Goal: Task Accomplishment & Management: Complete application form

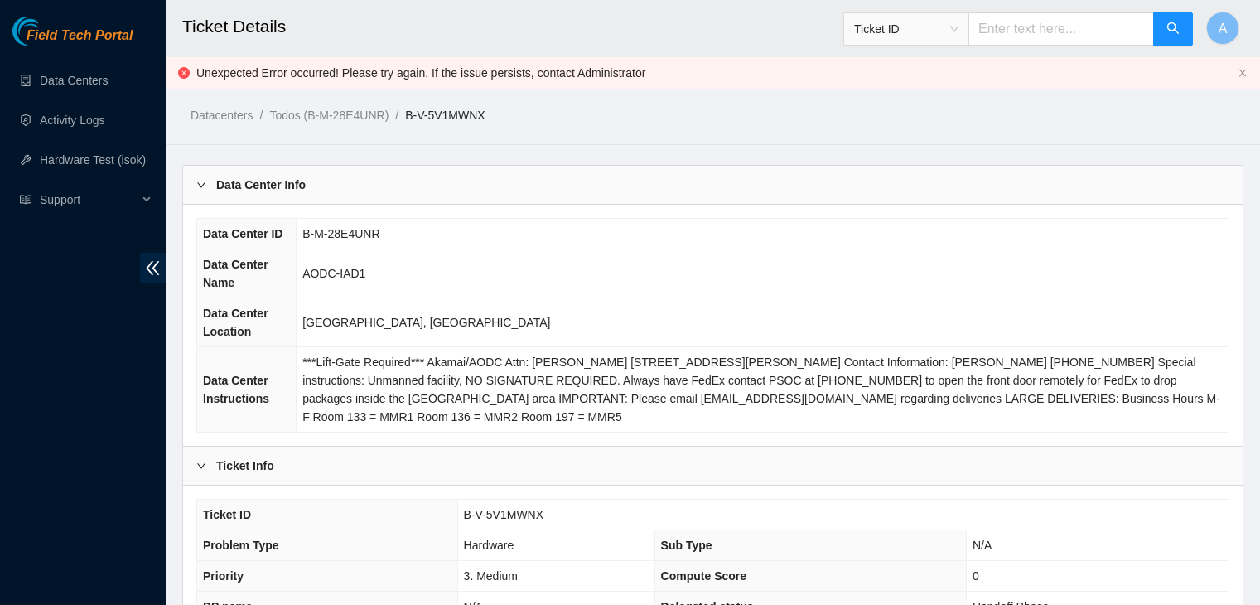
scroll to position [6871, 0]
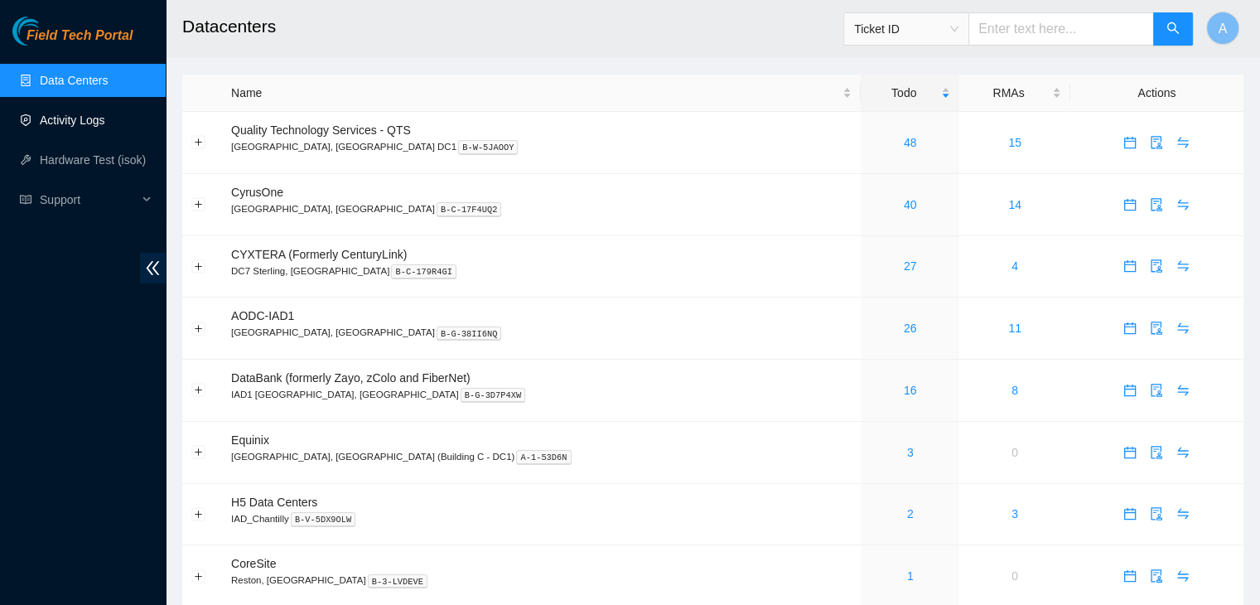
click at [63, 127] on link "Activity Logs" at bounding box center [72, 119] width 65 height 13
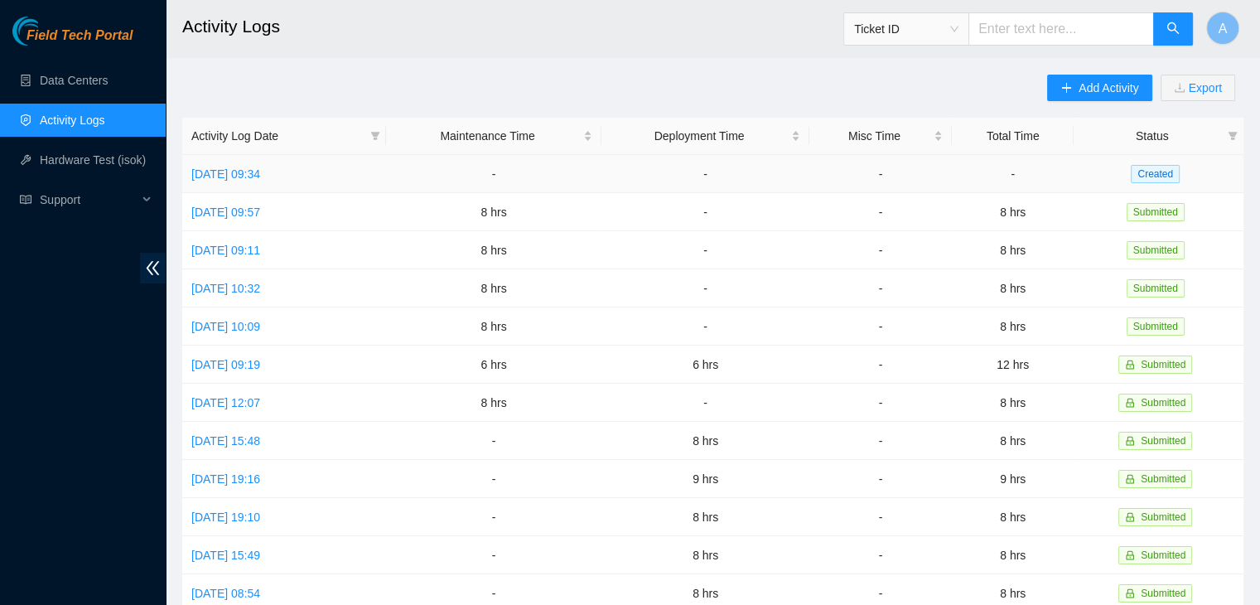
click at [187, 176] on td "[DATE] 09:34" at bounding box center [284, 174] width 204 height 38
click at [206, 176] on link "[DATE] 09:34" at bounding box center [225, 173] width 69 height 13
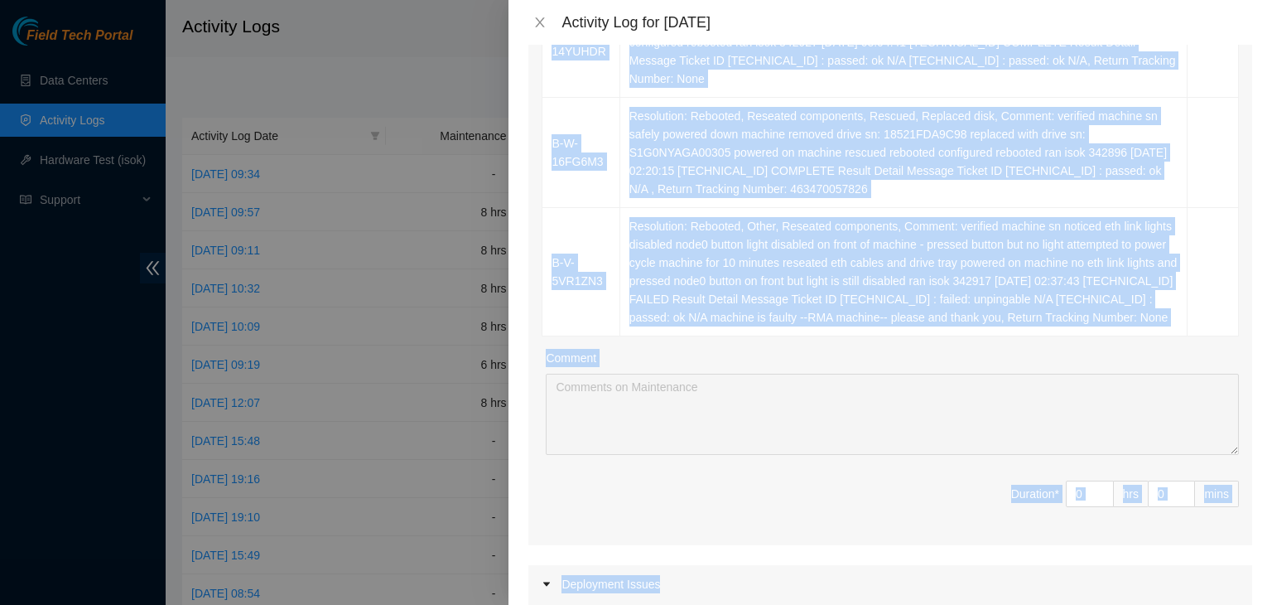
scroll to position [1593, 0]
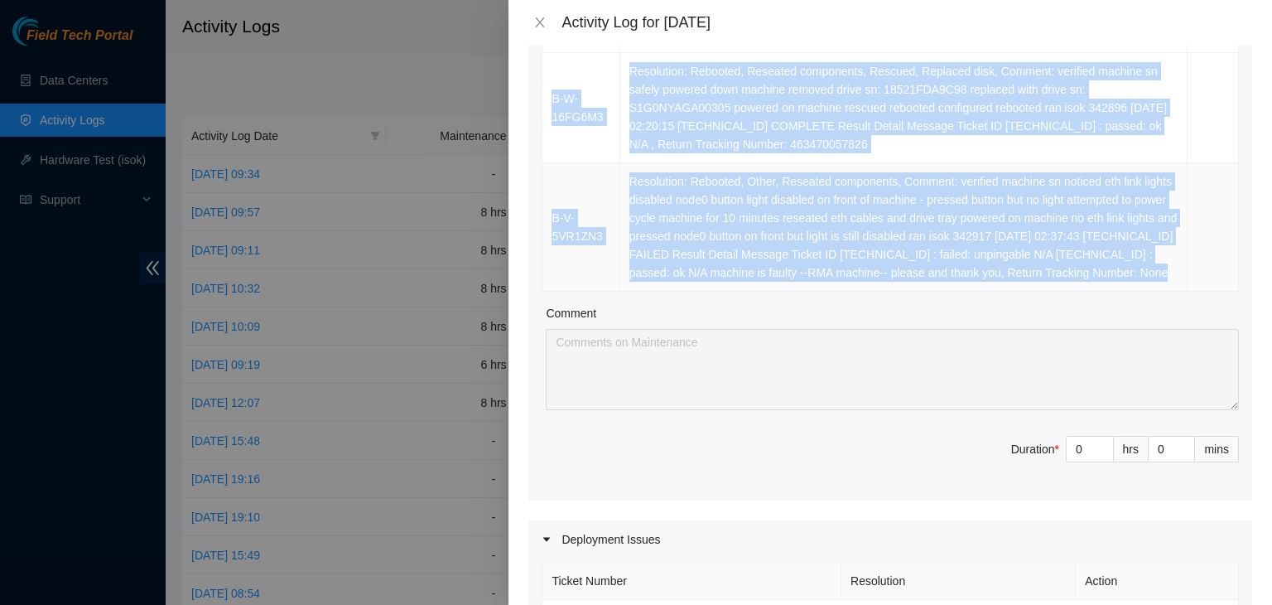
drag, startPoint x: 540, startPoint y: 317, endPoint x: 1174, endPoint y: 223, distance: 640.6
copy table "Ticket Number Resolution Action B-V-5W3SPEH Resolution: Other, Comment: Downloa…"
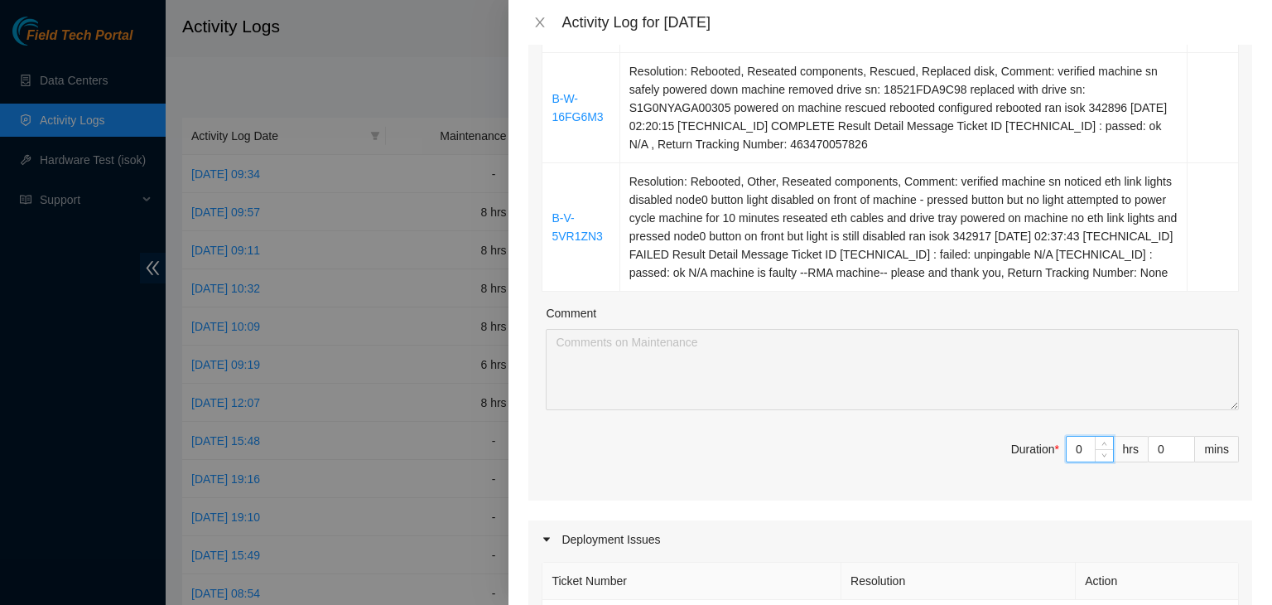
click at [1078, 437] on input "0" at bounding box center [1090, 449] width 46 height 25
type input "8"
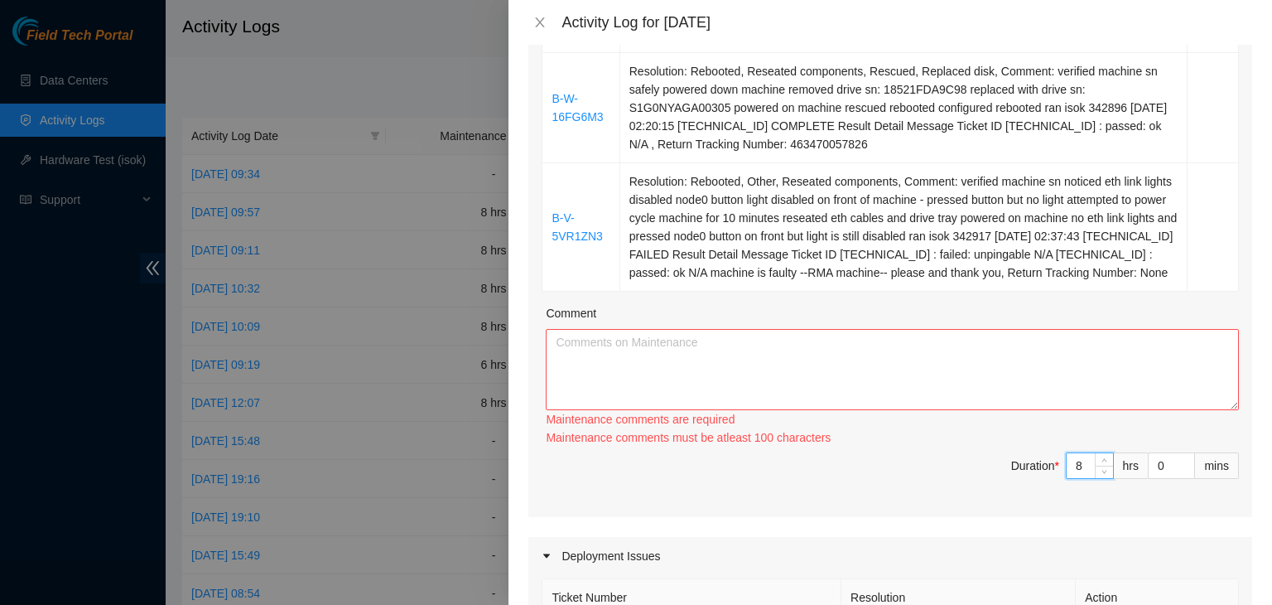
type input "8"
click at [1064, 329] on textarea "Comment" at bounding box center [892, 369] width 693 height 81
paste textarea "Ticket Number Resolution Action B-V-5W3SPEH Resolution: Other, Comment: Downloa…"
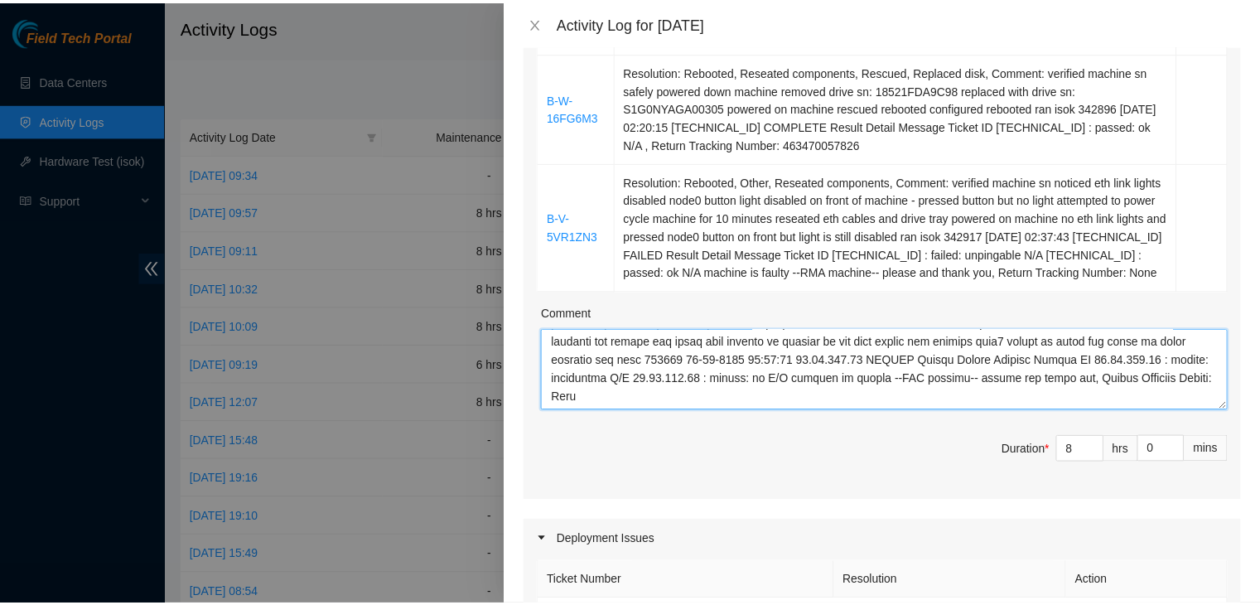
scroll to position [2205, 0]
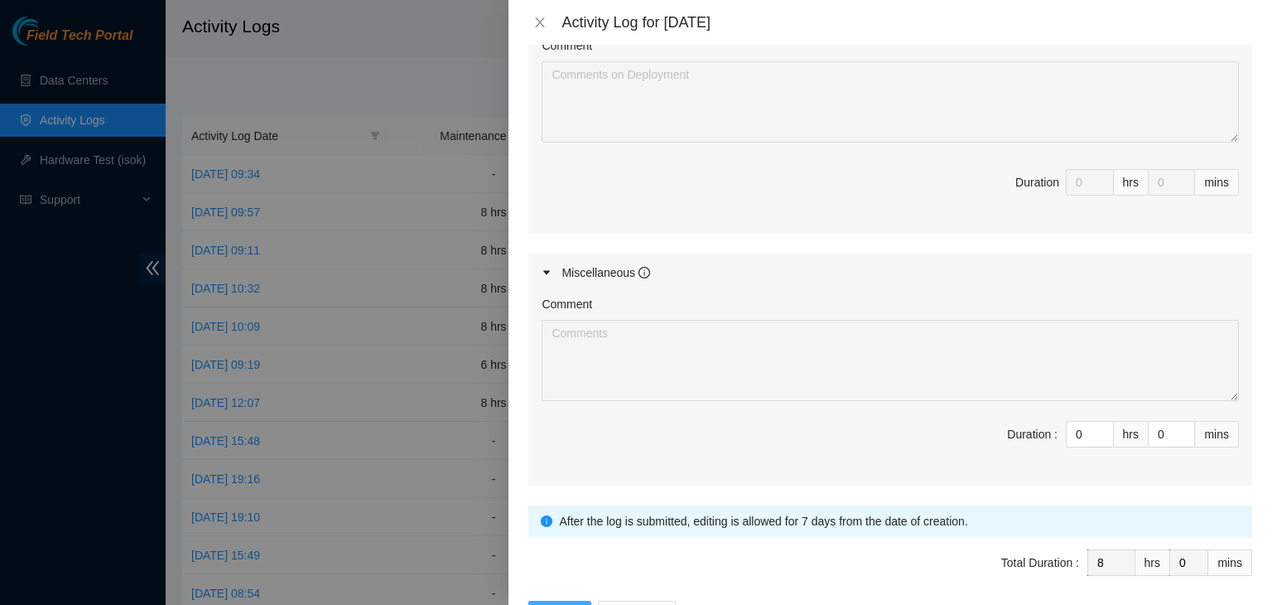
type textarea "Ticket Number Resolution Action B-V-5W3SPEH Resolution: Other, Comment: Downloa…"
click at [562, 604] on span "Submit" at bounding box center [560, 614] width 36 height 18
